Goal: Task Accomplishment & Management: Use online tool/utility

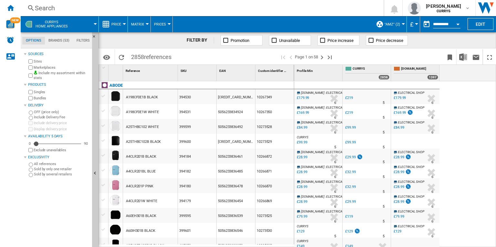
scroll to position [598, 0]
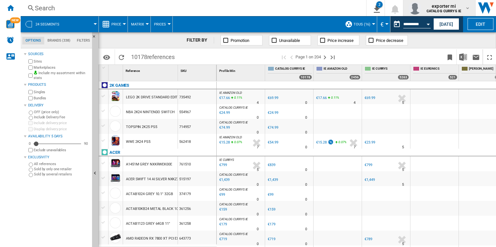
click at [458, 14] on div "exporter mi CATALOG CURRYS IE" at bounding box center [439, 8] width 62 height 13
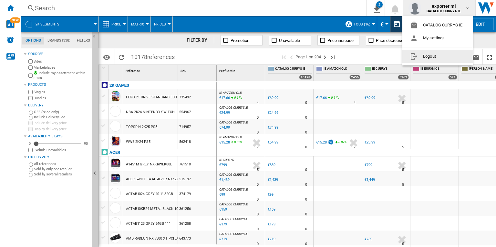
click at [438, 57] on button "Logout" at bounding box center [437, 56] width 70 height 13
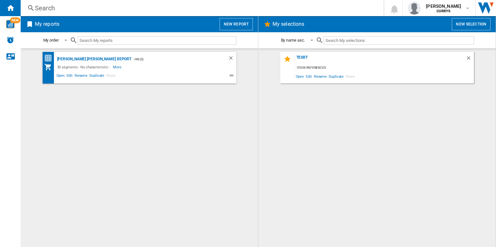
click at [237, 21] on button "New report" at bounding box center [236, 24] width 33 height 12
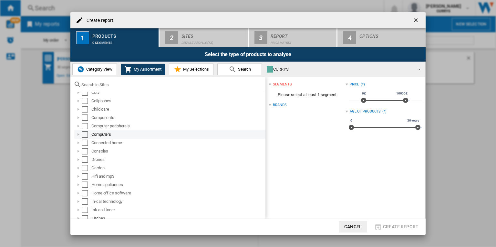
scroll to position [39, 0]
click at [416, 19] on ng-md-icon "getI18NText('BUTTONS.CLOSE_DIALOG')" at bounding box center [417, 21] width 8 height 8
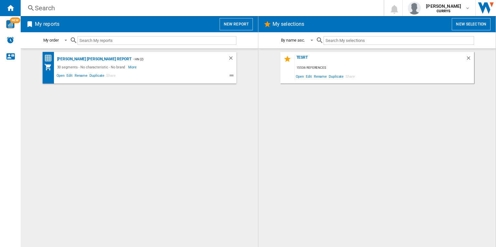
click at [229, 28] on button "New report" at bounding box center [236, 24] width 33 height 12
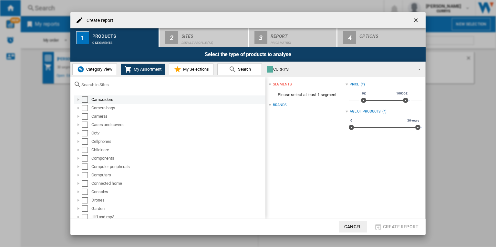
click at [85, 99] on div "Select" at bounding box center [85, 100] width 6 height 6
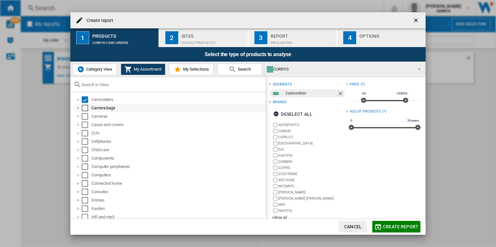
click at [84, 104] on div "Camera bags" at bounding box center [169, 108] width 191 height 8
click at [85, 108] on div "Select" at bounding box center [85, 108] width 6 height 6
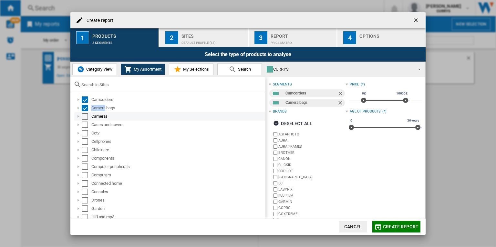
click at [84, 114] on div "Select" at bounding box center [85, 116] width 6 height 6
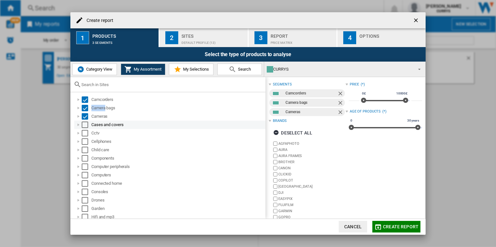
click at [84, 123] on div "Select" at bounding box center [85, 125] width 6 height 6
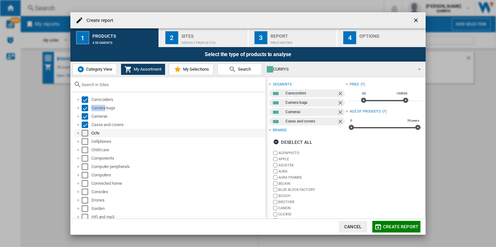
click at [84, 133] on div "Select" at bounding box center [85, 133] width 6 height 6
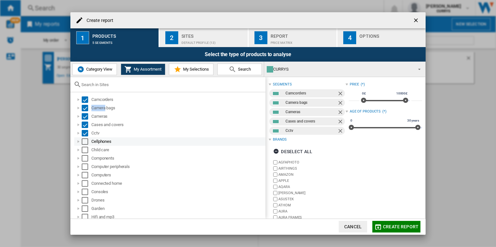
click at [86, 143] on div "Select" at bounding box center [85, 142] width 6 height 6
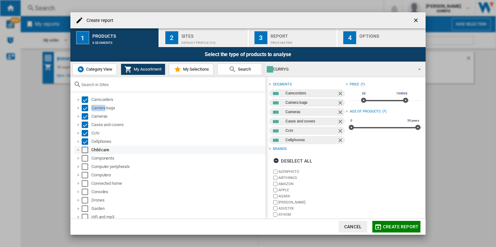
click at [85, 150] on div "Select" at bounding box center [85, 150] width 6 height 6
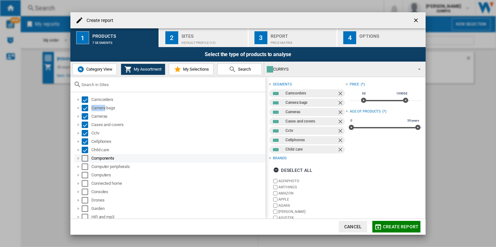
click at [85, 159] on div "Select" at bounding box center [85, 158] width 6 height 6
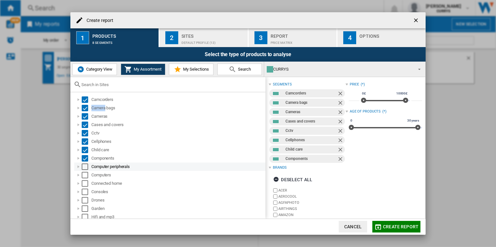
click at [85, 165] on div "Select" at bounding box center [85, 167] width 6 height 6
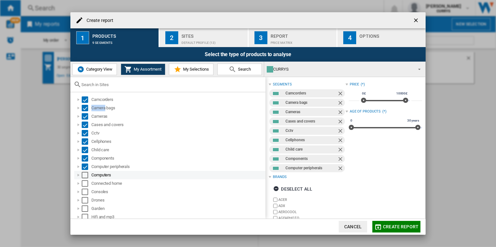
click at [85, 172] on div "Select" at bounding box center [85, 175] width 6 height 6
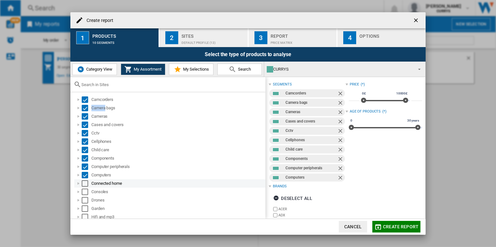
click at [83, 185] on div "Select" at bounding box center [85, 183] width 6 height 6
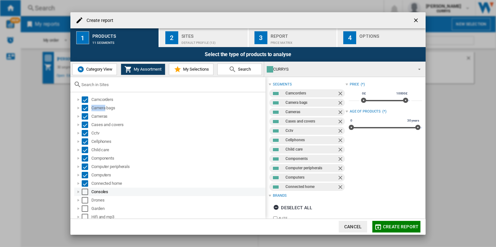
click at [86, 191] on div "Select" at bounding box center [85, 192] width 6 height 6
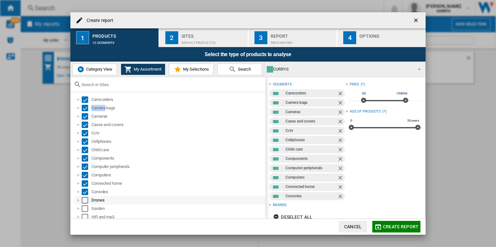
click at [86, 200] on div "Select" at bounding box center [85, 200] width 6 height 6
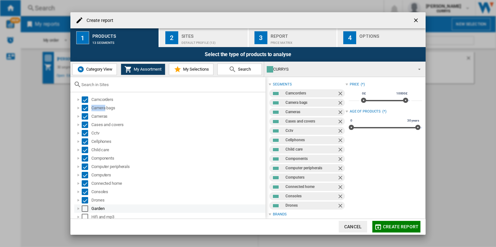
click at [85, 207] on div "Select" at bounding box center [85, 209] width 6 height 6
click at [85, 216] on div "Select" at bounding box center [85, 217] width 6 height 6
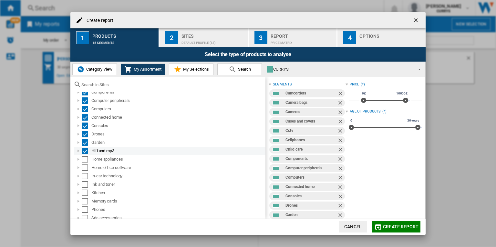
scroll to position [79, 0]
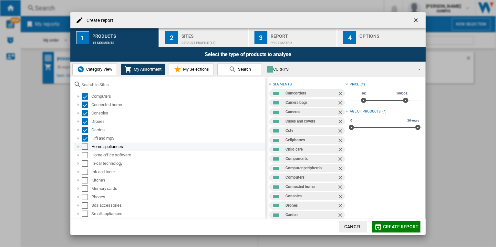
click at [87, 147] on div "Select" at bounding box center [85, 147] width 6 height 6
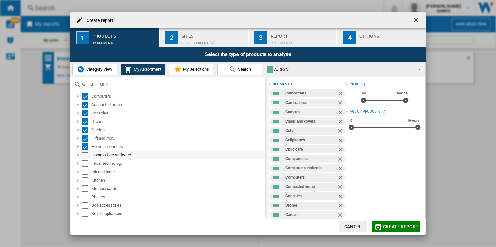
click at [86, 153] on div "Select" at bounding box center [85, 155] width 6 height 6
click at [83, 165] on div "Select" at bounding box center [85, 163] width 6 height 6
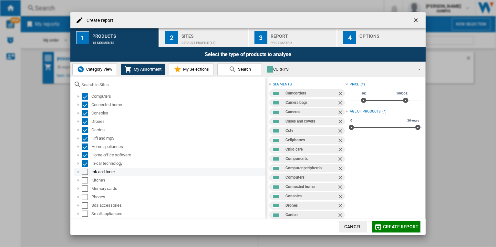
click at [85, 172] on div "Select" at bounding box center [85, 172] width 6 height 6
click at [85, 181] on div "Select" at bounding box center [85, 180] width 6 height 6
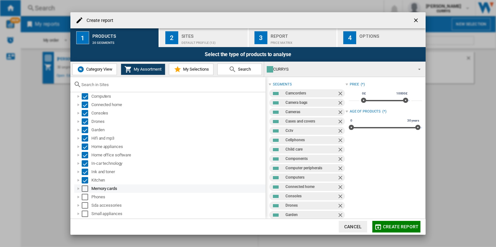
click at [85, 186] on div "Select" at bounding box center [85, 189] width 6 height 6
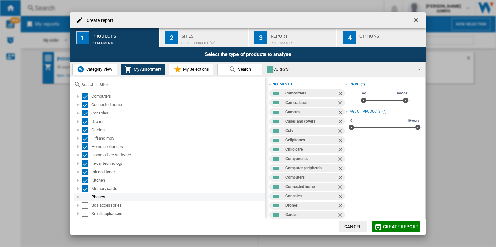
click at [85, 196] on div "Select" at bounding box center [85, 197] width 6 height 6
click at [84, 204] on div "Select" at bounding box center [85, 205] width 6 height 6
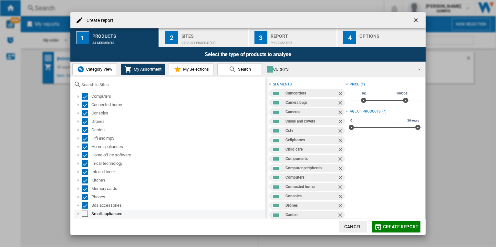
click at [84, 211] on div "Select" at bounding box center [85, 214] width 6 height 6
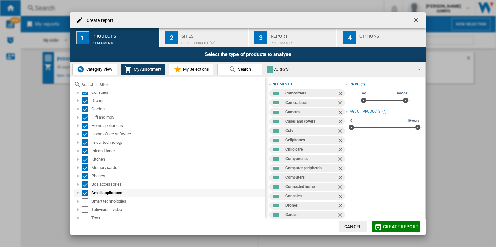
scroll to position [128, 0]
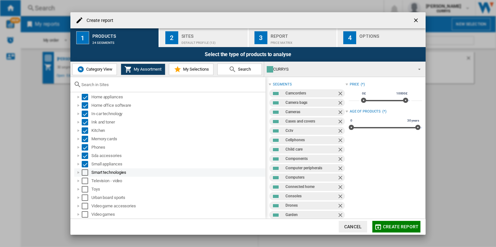
click at [86, 172] on div "Select" at bounding box center [85, 173] width 6 height 6
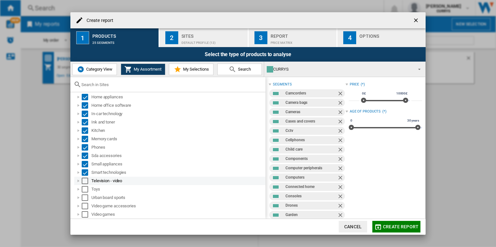
click at [85, 182] on div "Select" at bounding box center [85, 181] width 6 height 6
click at [84, 190] on div "Select" at bounding box center [85, 189] width 6 height 6
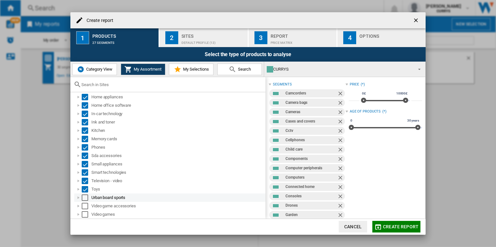
click at [84, 199] on div "Select" at bounding box center [85, 198] width 6 height 6
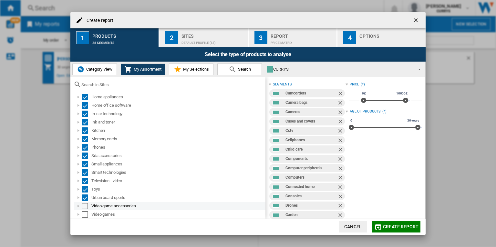
click at [84, 206] on div "Select" at bounding box center [85, 206] width 6 height 6
click at [84, 213] on div "Select" at bounding box center [85, 214] width 6 height 6
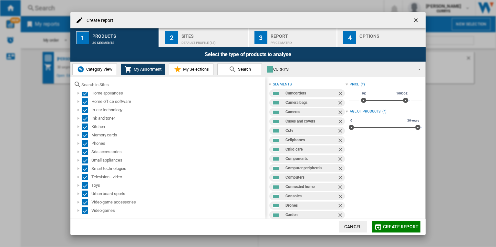
click at [222, 36] on div "Sites" at bounding box center [213, 34] width 64 height 7
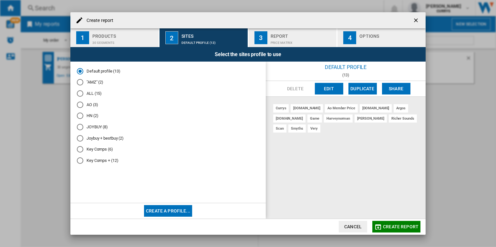
click at [100, 80] on md-radio-button ""AMZ" (2)" at bounding box center [168, 82] width 182 height 6
click at [402, 228] on span "Create report" at bounding box center [401, 226] width 36 height 5
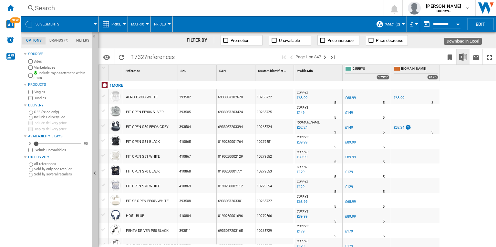
click at [466, 57] on img "Download in Excel" at bounding box center [463, 57] width 8 height 8
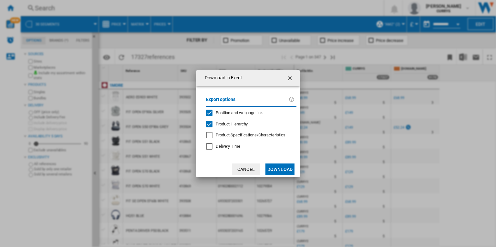
click at [239, 115] on span "Position and webpage link" at bounding box center [239, 112] width 47 height 5
click at [240, 124] on span "Product Hierarchy" at bounding box center [232, 124] width 32 height 5
click at [286, 166] on button "Download" at bounding box center [279, 170] width 29 height 12
